Goal: Information Seeking & Learning: Learn about a topic

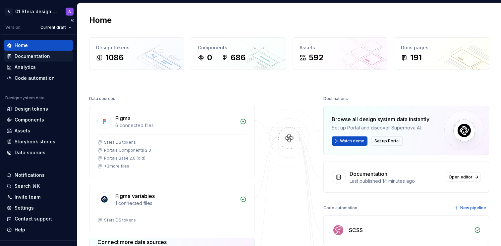
click at [38, 55] on div "Documentation" at bounding box center [32, 56] width 35 height 7
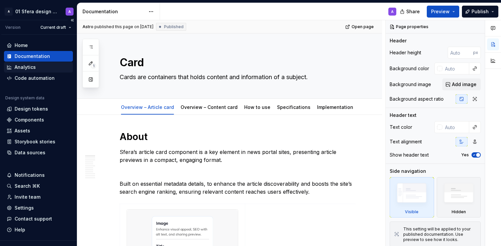
click at [40, 68] on div "Analytics" at bounding box center [39, 67] width 64 height 7
type textarea "*"
